Goal: Find specific page/section: Find specific page/section

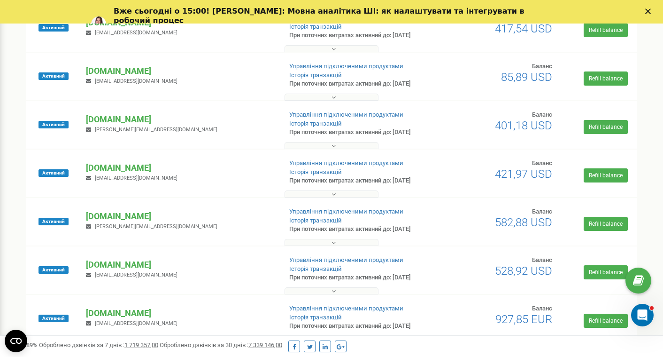
scroll to position [282, 0]
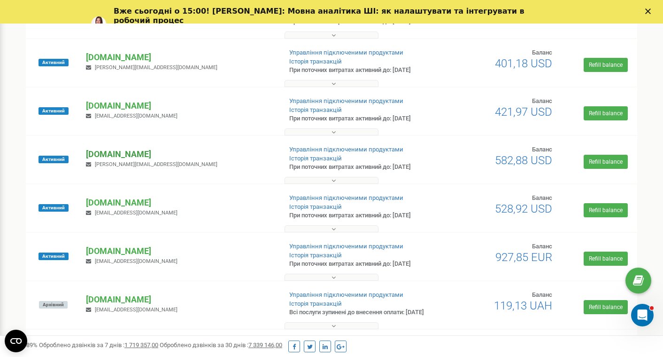
click at [124, 160] on p "[DOMAIN_NAME]" at bounding box center [180, 154] width 188 height 12
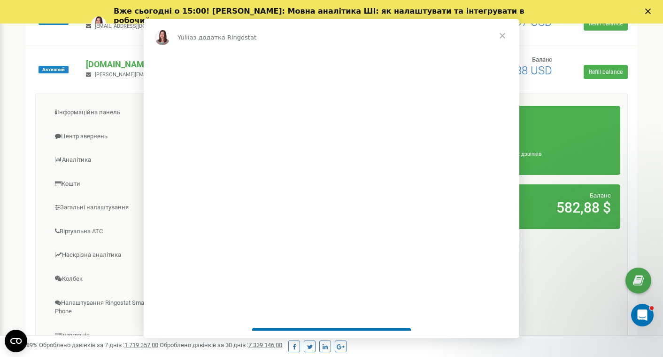
scroll to position [376, 0]
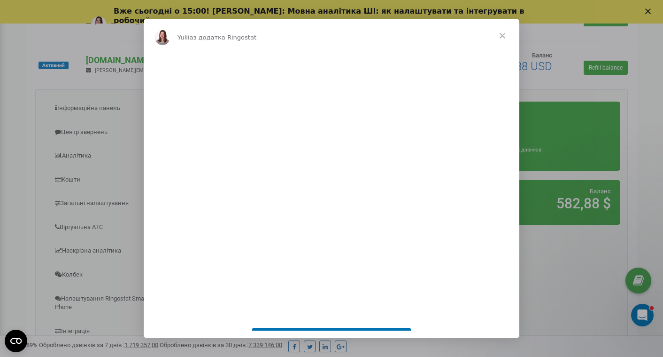
click at [504, 37] on span "Закрити" at bounding box center [503, 36] width 34 height 34
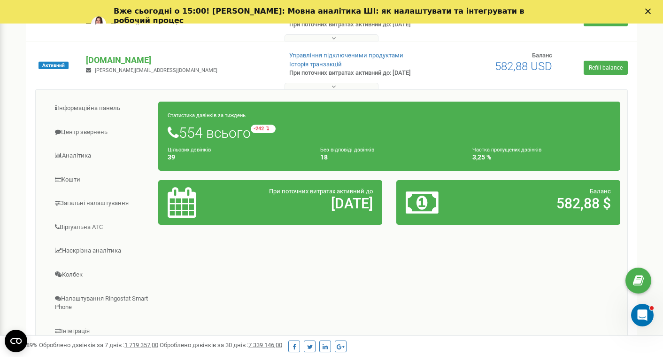
click at [651, 11] on polygon "Закрити" at bounding box center [648, 11] width 6 height 6
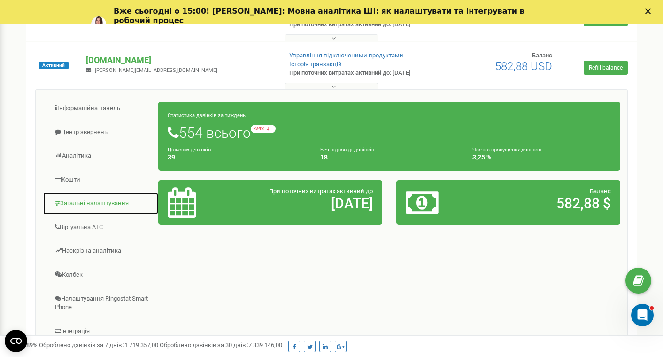
click at [97, 215] on link "Загальні налаштування" at bounding box center [101, 203] width 116 height 23
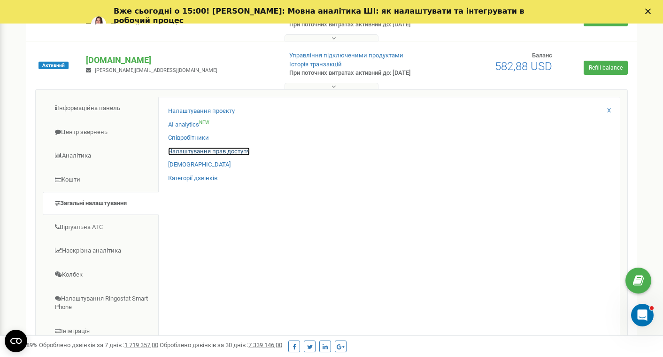
click at [193, 156] on link "Налаштування прав доступу" at bounding box center [209, 151] width 82 height 9
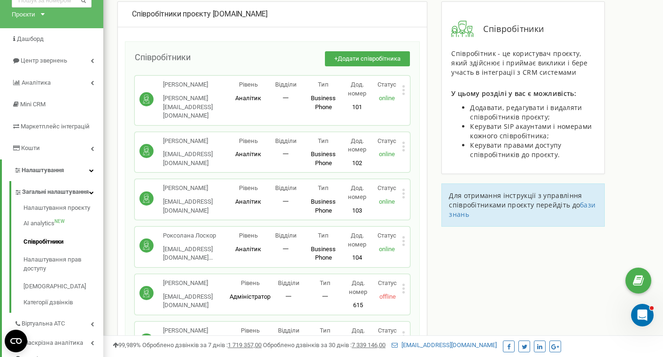
scroll to position [47, 0]
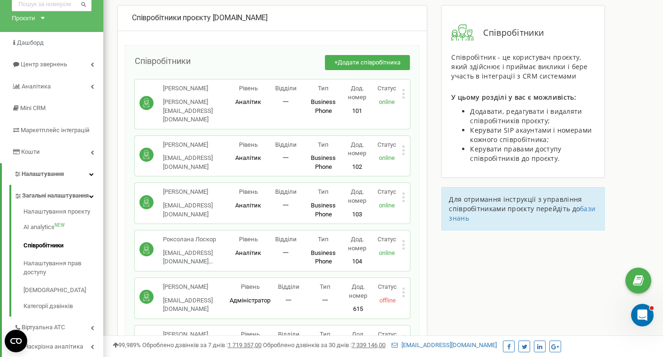
click at [403, 92] on icon at bounding box center [403, 94] width 3 height 10
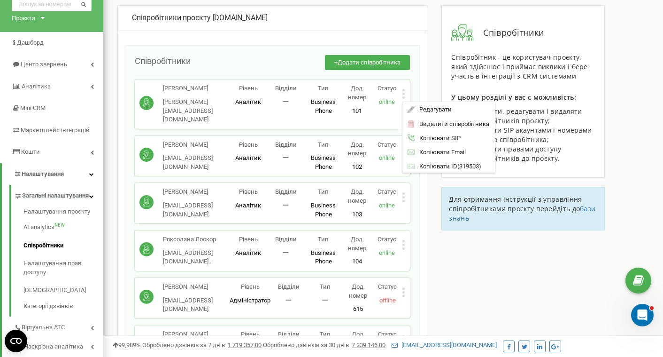
click at [427, 104] on div "Редагувати" at bounding box center [449, 109] width 93 height 15
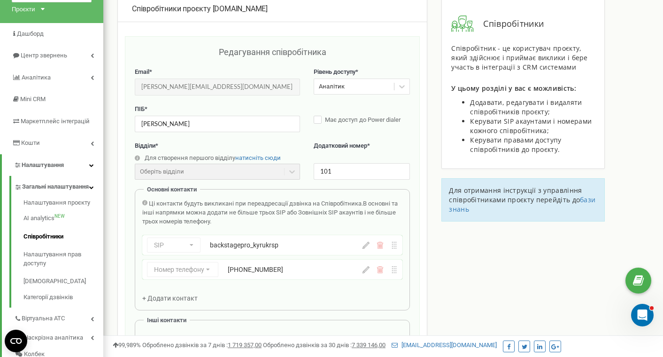
scroll to position [0, 0]
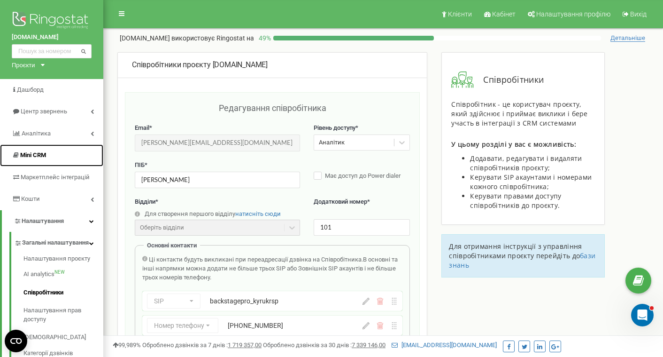
click at [40, 152] on span "Mini CRM" at bounding box center [33, 154] width 26 height 7
